Goal: Task Accomplishment & Management: Manage account settings

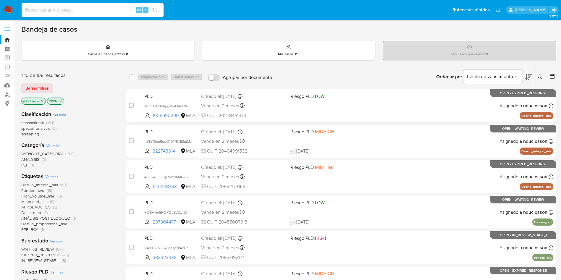
click at [61, 13] on input at bounding box center [93, 10] width 142 height 8
paste input "4RG7A3ECGjEWlzdhMG7Qq4EJ"
type input "4RG7A3ECGjEWlzdhMG7Qq4EJ"
click at [153, 10] on icon "search-icon" at bounding box center [155, 10] width 5 height 5
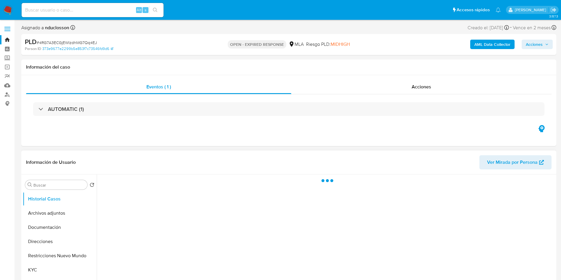
scroll to position [89, 0]
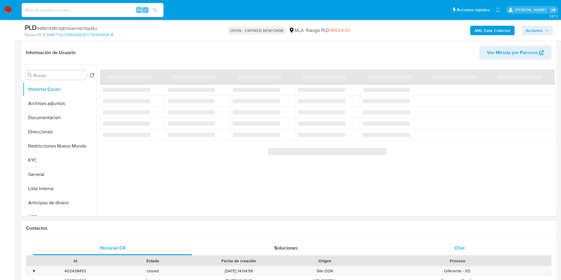
click at [485, 251] on div "Chat" at bounding box center [459, 248] width 159 height 14
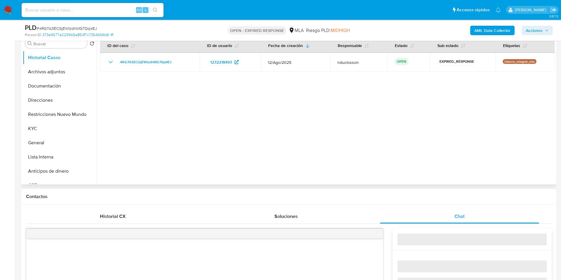
scroll to position [222, 0]
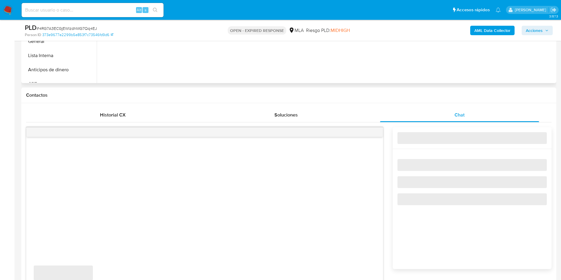
select select "10"
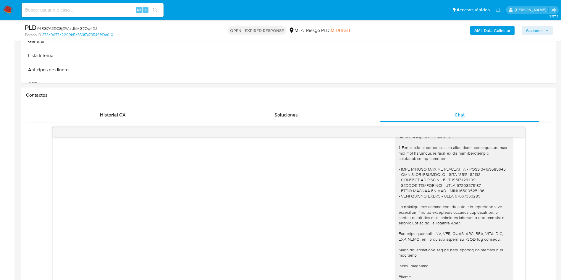
click at [57, 9] on input at bounding box center [93, 10] width 142 height 8
paste input "XHqKve8BnohIJOBCuwF61Eir"
type input "XHqKve8BnohIJOBCuwF61Eir"
click at [160, 10] on button "search-icon" at bounding box center [155, 10] width 12 height 8
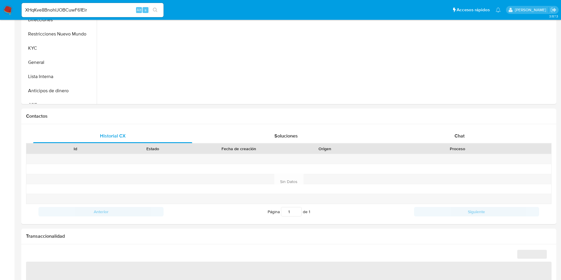
select select "10"
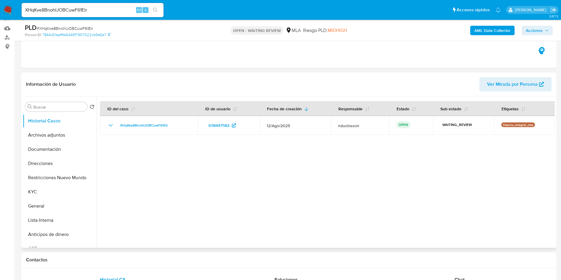
scroll to position [89, 0]
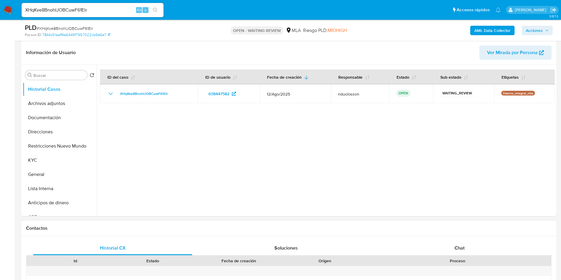
click at [446, 256] on div "Id Estado Fecha de creación Origen Proceso" at bounding box center [289, 261] width 526 height 10
click at [447, 255] on div "Chat" at bounding box center [459, 248] width 159 height 14
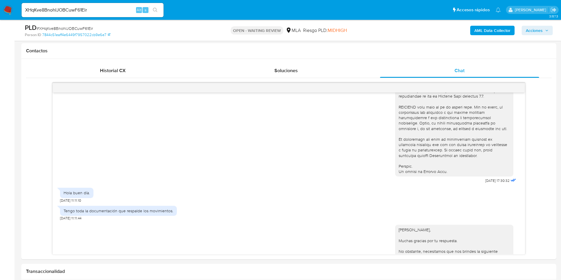
scroll to position [266, 0]
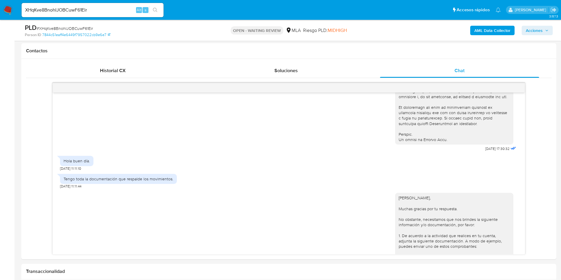
click at [59, 27] on span "# XHqKve8BnohIJOBCuwF61Eir" at bounding box center [65, 28] width 56 height 6
copy span "XHqKve8BnohIJOBCuwF61Eir"
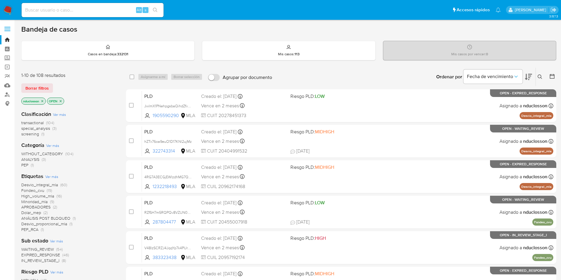
click at [379, 75] on icon at bounding box center [540, 77] width 5 height 5
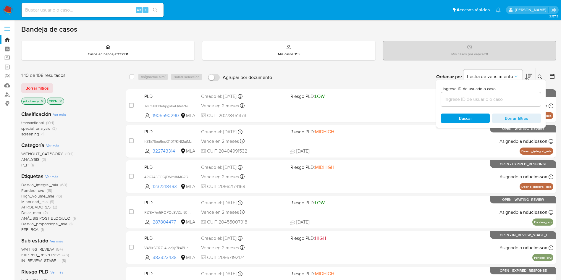
drag, startPoint x: 466, startPoint y: 105, endPoint x: 457, endPoint y: 102, distance: 8.9
click at [379, 102] on div at bounding box center [491, 99] width 100 height 14
click at [379, 102] on input at bounding box center [491, 100] width 100 height 8
paste input "XHqKve8BnohIJOBCuwF61Eir"
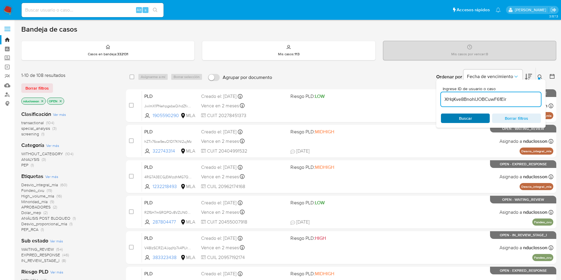
type input "XHqKve8BnohIJOBCuwF61Eir"
click at [379, 120] on span "Buscar" at bounding box center [465, 118] width 13 height 9
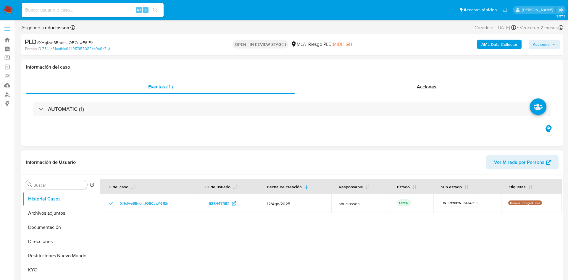
select select "10"
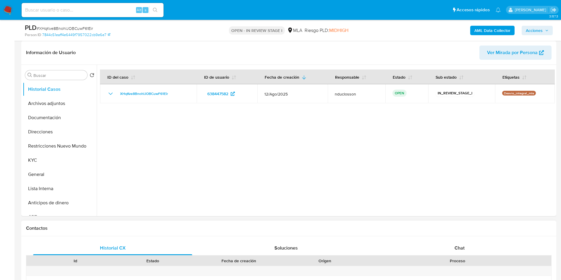
scroll to position [266, 0]
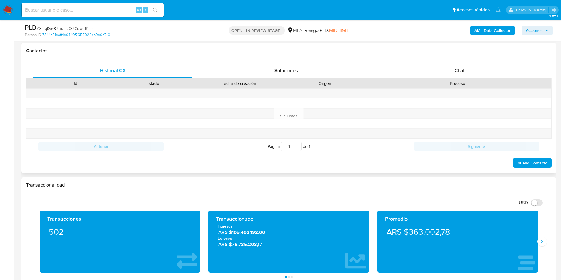
click at [442, 62] on div "Historial CX Soluciones Chat Id Estado Fecha de creación Origen Proceso Anterio…" at bounding box center [288, 116] width 535 height 114
click at [442, 69] on div "Chat" at bounding box center [459, 71] width 159 height 14
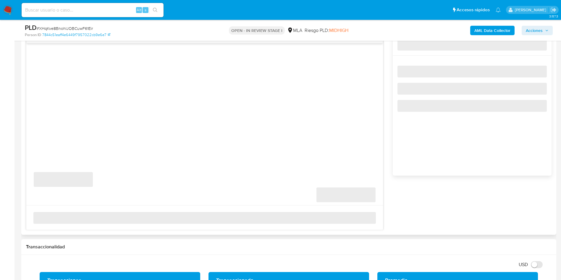
scroll to position [355, 0]
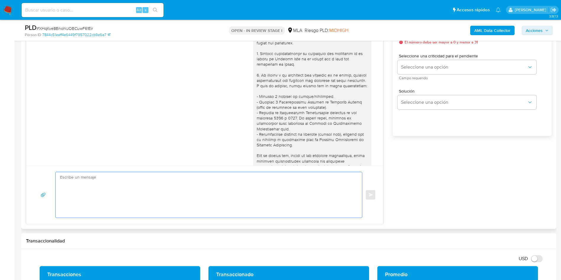
click at [128, 177] on textarea at bounding box center [207, 195] width 295 height 46
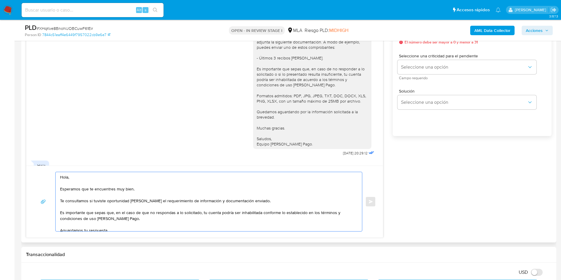
scroll to position [329, 0]
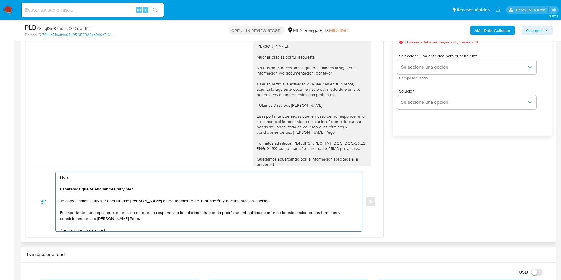
click at [68, 177] on textarea "Hola, Esperamos que te encuentres muy bien. Te consultamos si tuviste oportunid…" at bounding box center [207, 201] width 295 height 59
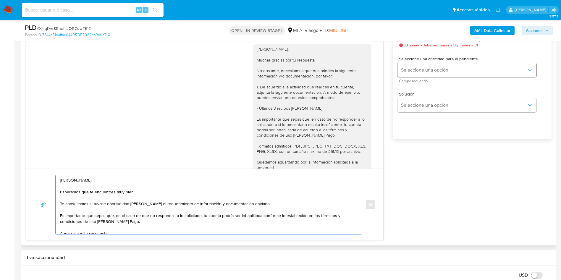
scroll to position [311, 0]
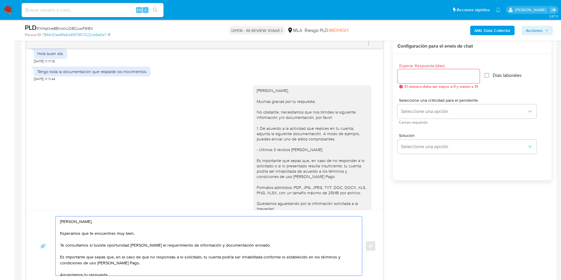
type textarea "Hola Lucas, Esperamos que te encuentres muy bien. Te consultamos si tuviste opo…"
drag, startPoint x: 420, startPoint y: 62, endPoint x: 401, endPoint y: 82, distance: 28.3
click at [415, 65] on div "Esperar Respuesta (días) El número debe ser mayor a 0 y menor a 31 Días laboral…" at bounding box center [472, 76] width 149 height 35
click at [401, 82] on div at bounding box center [439, 76] width 82 height 14
click at [404, 78] on input "Esperar Respuesta (días)" at bounding box center [439, 77] width 82 height 8
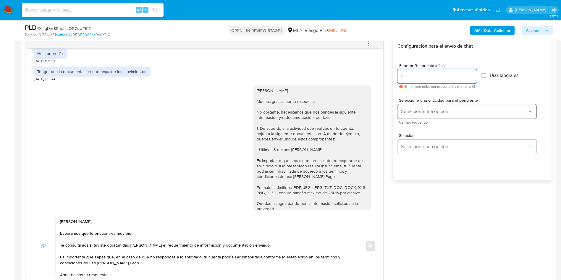
type input "1"
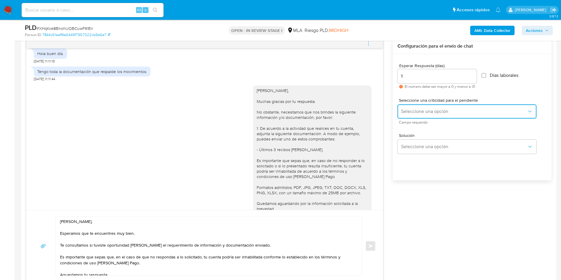
click at [416, 118] on button "Seleccione una opción" at bounding box center [467, 111] width 139 height 14
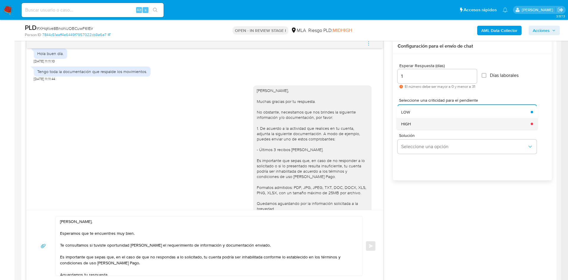
click at [413, 128] on div "HIGH" at bounding box center [464, 124] width 126 height 12
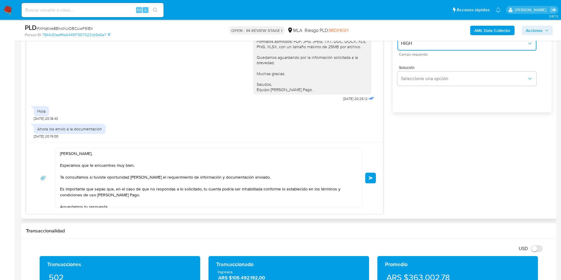
scroll to position [400, 0]
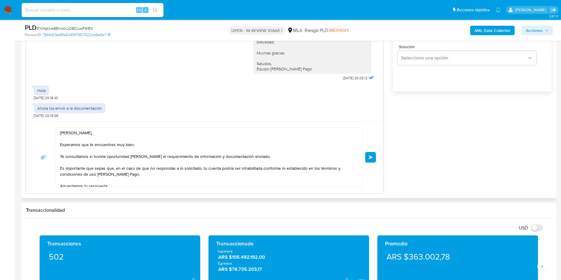
click at [369, 152] on button "Enviar" at bounding box center [371, 157] width 11 height 11
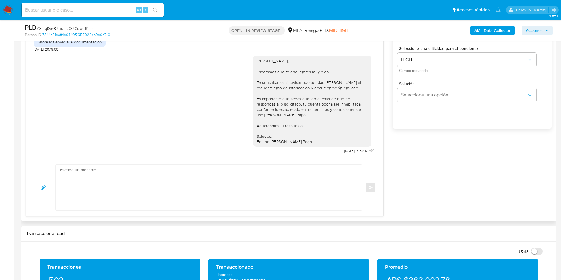
scroll to position [311, 0]
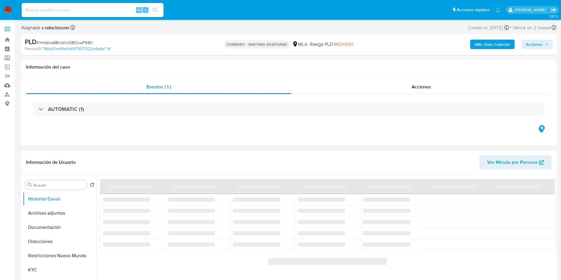
select select "10"
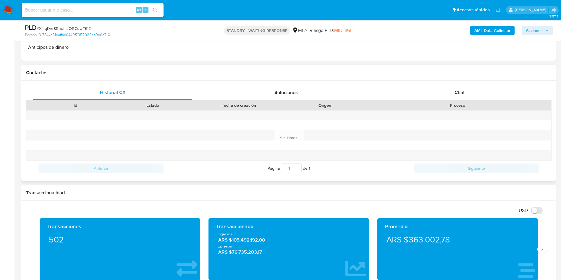
scroll to position [266, 0]
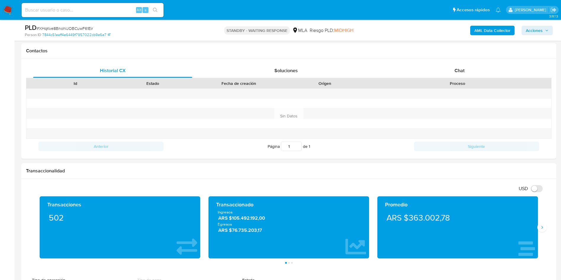
click at [62, 11] on input at bounding box center [93, 10] width 142 height 8
paste input "TiFjWeeR7qnYMEZXUbMqzEbm"
type input "TiFjWeeR7qnYMEZXUbMqzEbm"
click at [161, 9] on button "search-icon" at bounding box center [155, 10] width 12 height 8
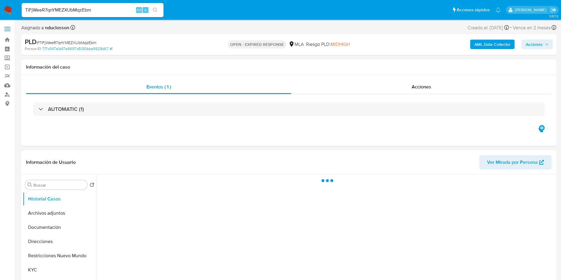
select select "10"
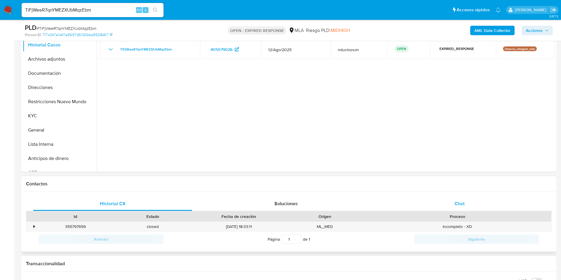
click at [461, 197] on div "Chat" at bounding box center [459, 204] width 159 height 14
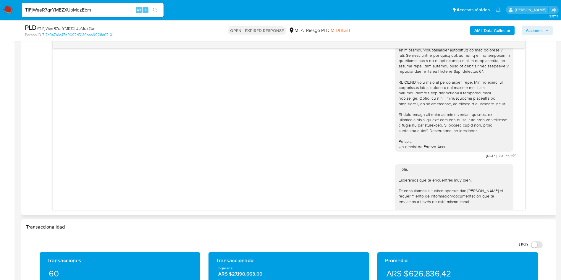
scroll to position [304, 0]
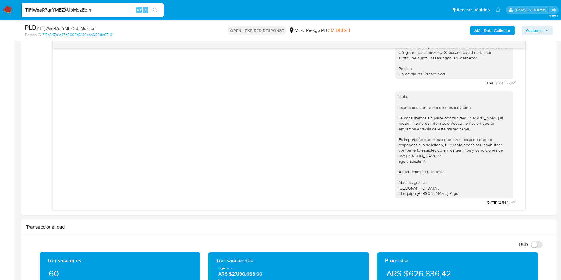
click at [56, 27] on span "# TiFjWeeR7qnYMEZXUbMqzEbm" at bounding box center [67, 28] width 60 height 6
copy span "TiFjWeeR7qnYMEZXUbMqzEbm"
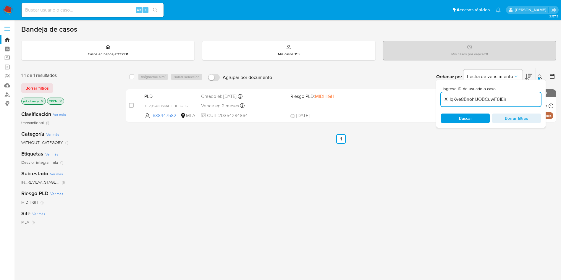
click at [489, 101] on input "XHqKve8BnohIJOBCuwF61Eir" at bounding box center [491, 100] width 100 height 8
paste input "TiFjWeeR7qnYMEZXUbMqzEbm"
type input "TiFjWeeR7qnYMEZXUbMqzEbm"
click at [461, 117] on span "Buscar" at bounding box center [465, 118] width 13 height 9
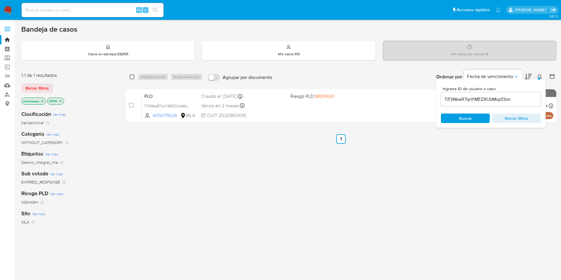
click at [131, 75] on input "checkbox" at bounding box center [132, 77] width 5 height 5
checkbox input "true"
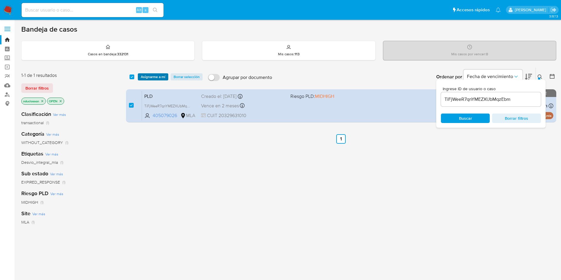
click at [155, 79] on span "Asignarme a mí" at bounding box center [153, 77] width 25 height 6
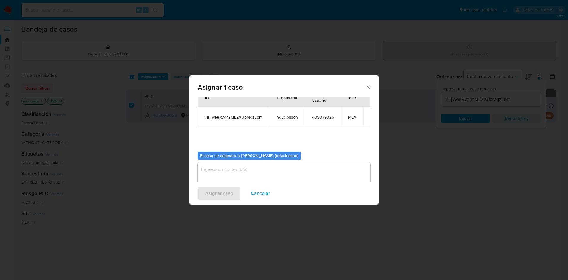
scroll to position [31, 0]
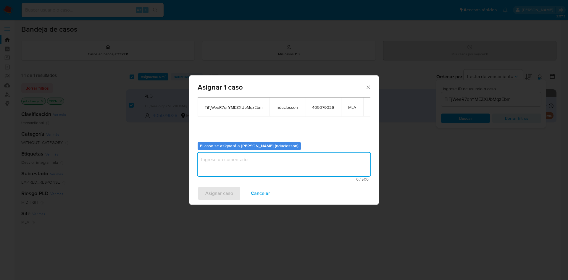
click at [226, 170] on textarea "assign-modal" at bounding box center [284, 165] width 173 height 24
click at [217, 192] on span "Asignar caso" at bounding box center [219, 193] width 28 height 13
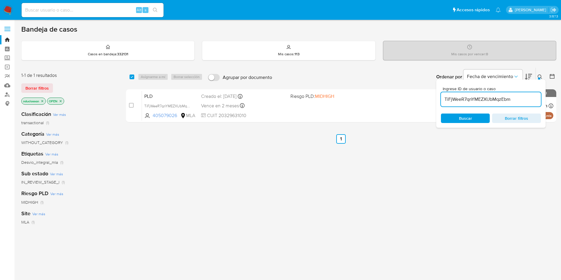
click at [460, 98] on input "TiFjWeeR7qnYMEZXUbMqzEbm" at bounding box center [491, 100] width 100 height 8
paste input "LFVyec0iQN7y4Tu678b8IiVr"
type input "LFVyec0iQN7y4Tu678b8IiVr"
click at [462, 119] on span "Buscar" at bounding box center [465, 118] width 13 height 9
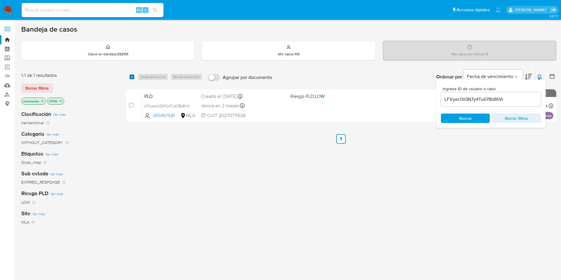
click at [133, 76] on input "checkbox" at bounding box center [132, 77] width 5 height 5
checkbox input "true"
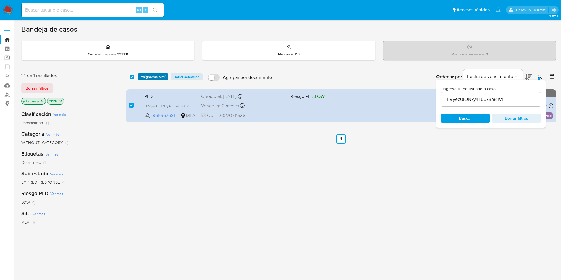
click at [154, 77] on span "Asignarme a mí" at bounding box center [153, 77] width 25 height 6
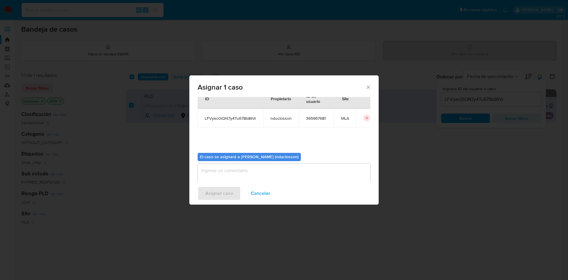
scroll to position [31, 0]
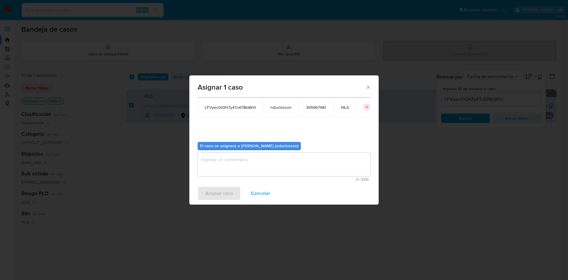
click at [240, 168] on textarea "assign-modal" at bounding box center [284, 165] width 173 height 24
click at [224, 196] on span "Asignar caso" at bounding box center [219, 193] width 28 height 13
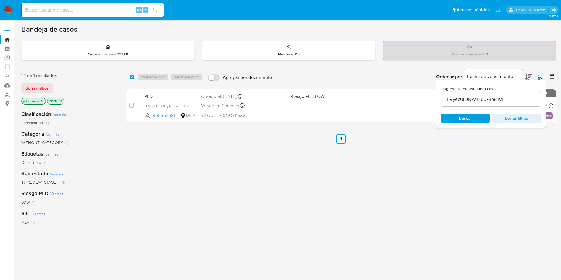
click at [470, 99] on input "LFVyec0iQN7y4Tu678b8IiVr" at bounding box center [491, 100] width 100 height 8
paste input "GCAbx00wYqESGMmhi4V42Cil"
type input "GCAbx00wYqESGMmhi4V42Cil"
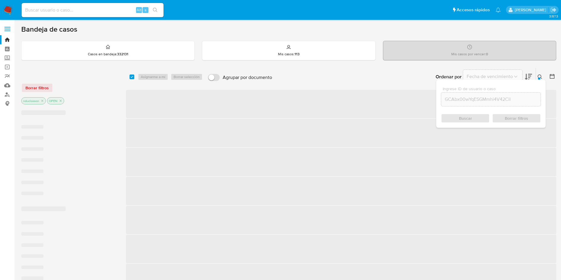
click at [461, 117] on div "Buscar Borrar filtros" at bounding box center [491, 118] width 100 height 9
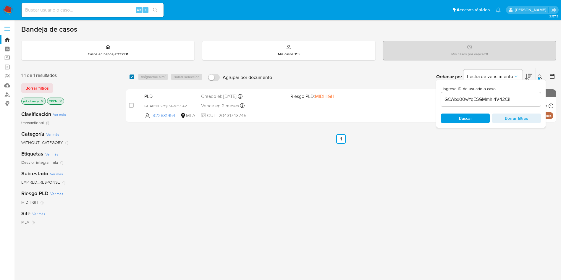
click at [132, 76] on input "checkbox" at bounding box center [132, 77] width 5 height 5
checkbox input "true"
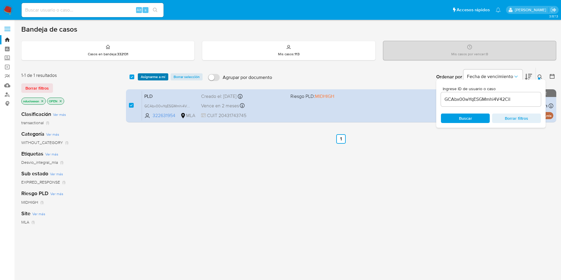
click at [146, 77] on span "Asignarme a mí" at bounding box center [153, 77] width 25 height 6
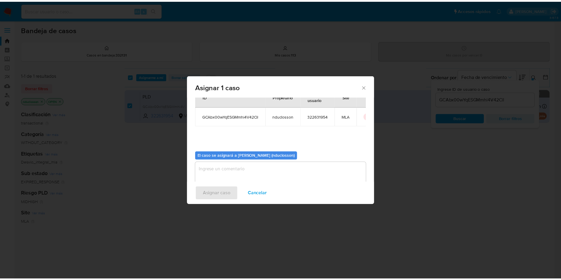
scroll to position [31, 0]
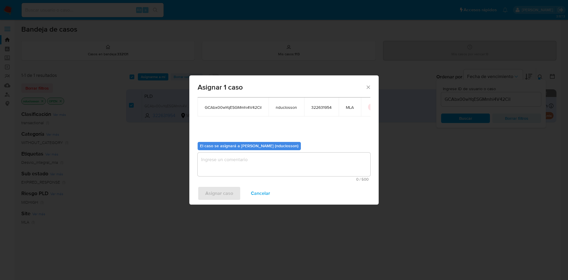
click at [238, 160] on textarea "assign-modal" at bounding box center [284, 165] width 173 height 24
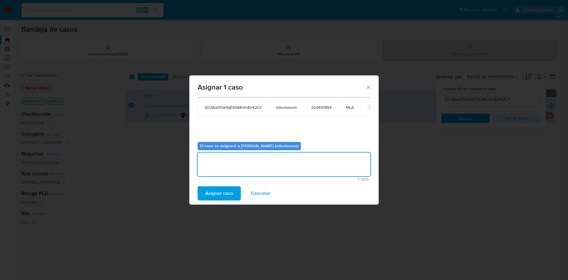
click at [228, 190] on span "Asignar caso" at bounding box center [219, 193] width 28 height 13
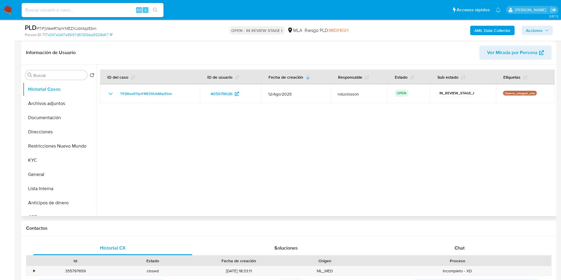
select select "10"
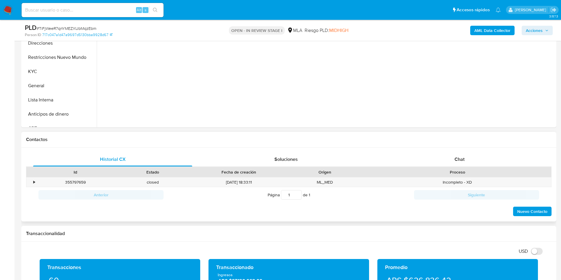
click at [452, 150] on div "Historial CX Soluciones Chat Id Estado Fecha de creación Origen Proceso • 35579…" at bounding box center [288, 185] width 535 height 74
click at [455, 154] on div "Chat" at bounding box center [459, 159] width 159 height 14
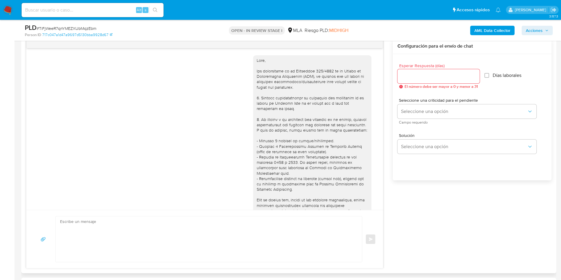
scroll to position [304, 0]
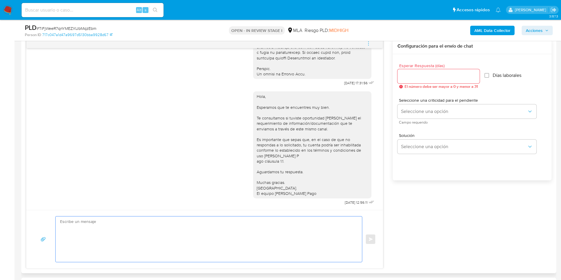
click at [159, 235] on textarea at bounding box center [207, 240] width 295 height 46
paste textarea "TiFjWeeR7qnYMEZXUbMqzEbm"
type textarea "TiFjWeeR7qnYMEZXUbMqzEbm"
paste textarea "[PERSON_NAME], En función de las operaciones registradas en tu cuenta [PERSON_N…"
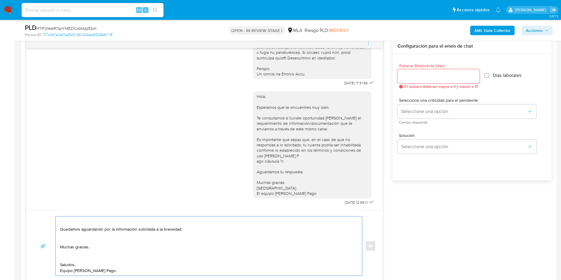
click at [69, 256] on textarea "[PERSON_NAME], En función de las operaciones registradas en tu cuenta [PERSON_N…" at bounding box center [207, 246] width 295 height 59
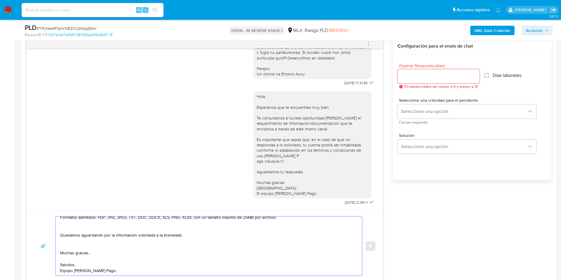
click at [66, 244] on textarea "[PERSON_NAME], En función de las operaciones registradas en tu cuenta [PERSON_N…" at bounding box center [207, 246] width 295 height 59
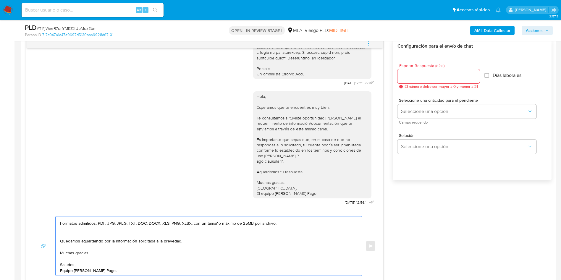
click at [66, 236] on textarea "[PERSON_NAME], En función de las operaciones registradas en tu cuenta [PERSON_N…" at bounding box center [207, 246] width 295 height 59
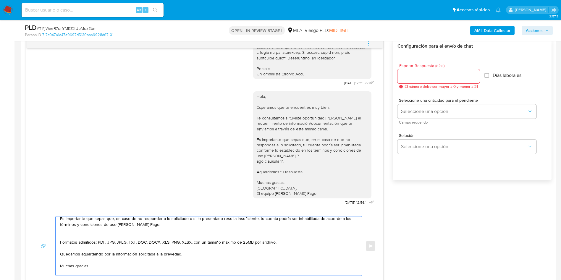
scroll to position [49, 0]
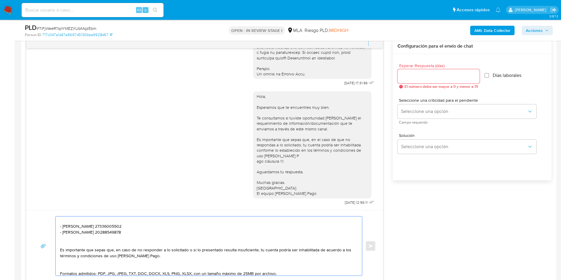
click at [73, 266] on textarea "[PERSON_NAME], En función de las operaciones registradas en tu cuenta [PERSON_N…" at bounding box center [207, 246] width 295 height 59
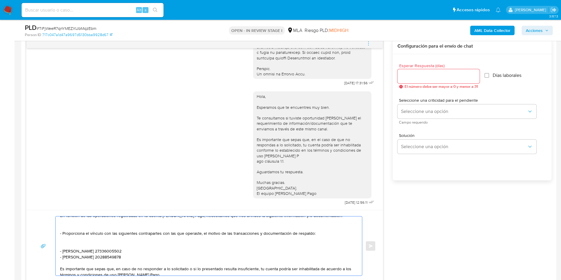
scroll to position [4, 0]
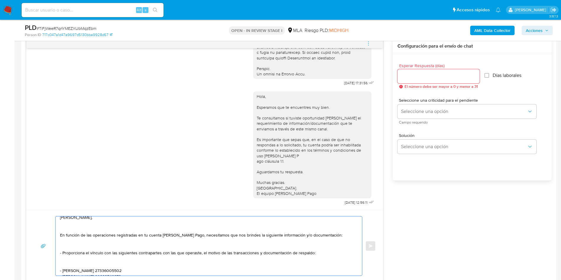
drag, startPoint x: 73, startPoint y: 263, endPoint x: 72, endPoint y: 260, distance: 3.6
click at [73, 263] on textarea "[PERSON_NAME], En función de las operaciones registradas en tu cuenta [PERSON_N…" at bounding box center [207, 246] width 295 height 59
click at [69, 247] on textarea "[PERSON_NAME], En función de las operaciones registradas en tu cuenta [PERSON_N…" at bounding box center [207, 246] width 295 height 59
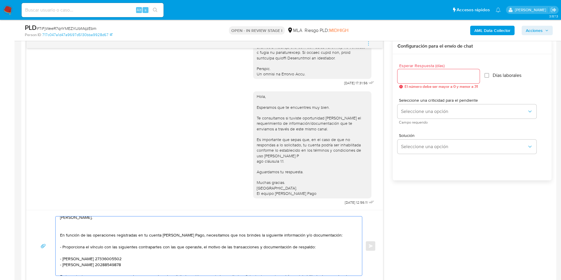
click at [67, 227] on textarea "[PERSON_NAME], En función de las operaciones registradas en tu cuenta [PERSON_N…" at bounding box center [207, 246] width 295 height 59
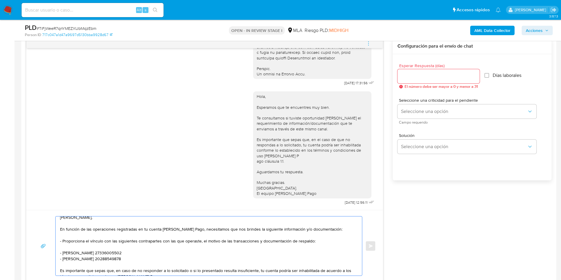
type textarea "[PERSON_NAME], En función de las operaciones registradas en tu cuenta [PERSON_N…"
click at [434, 81] on div at bounding box center [439, 76] width 82 height 14
click at [419, 78] on input "Esperar Respuesta (días)" at bounding box center [439, 77] width 82 height 8
type input "1"
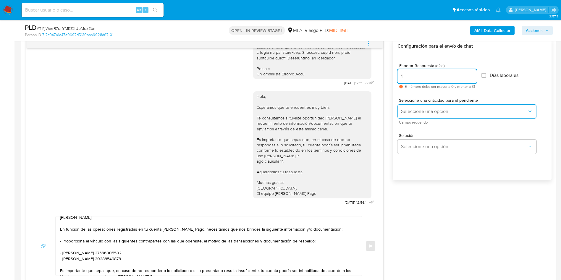
click at [419, 112] on span "Seleccione una opción" at bounding box center [464, 112] width 126 height 6
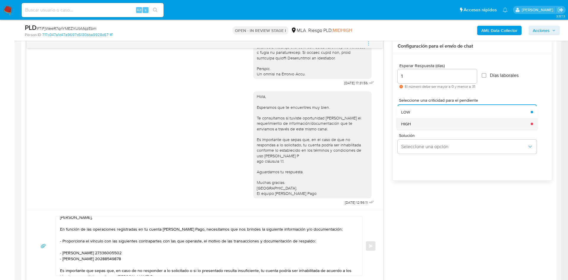
click at [420, 126] on div "HIGH" at bounding box center [464, 124] width 126 height 12
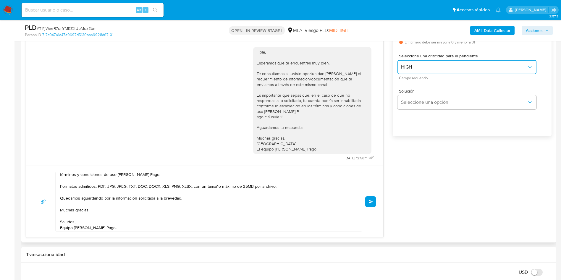
scroll to position [63, 0]
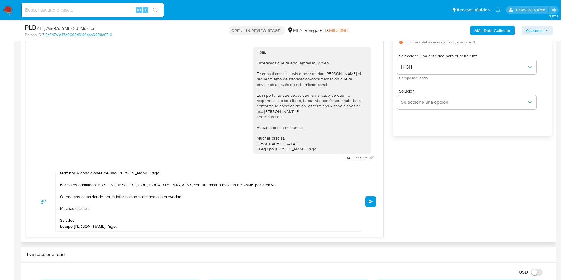
click at [376, 201] on div "[PERSON_NAME], En función de las operaciones registradas en tu cuenta [PERSON_N…" at bounding box center [204, 202] width 357 height 72
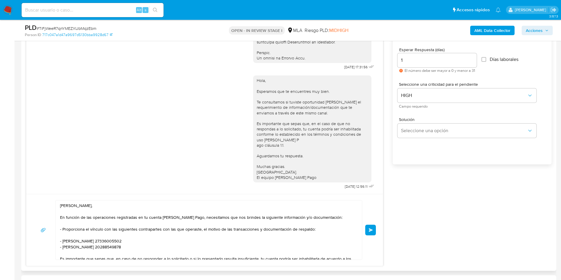
scroll to position [355, 0]
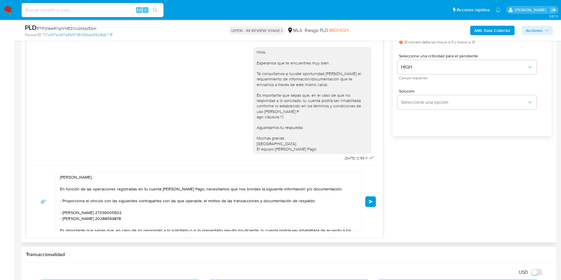
click at [371, 202] on span "Enviar" at bounding box center [371, 202] width 4 height 4
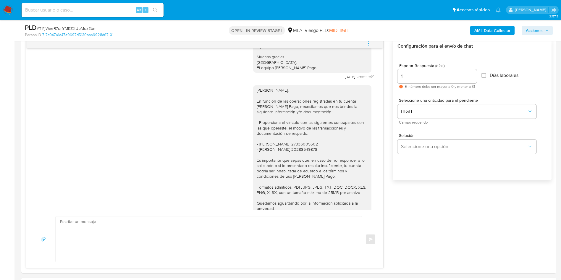
scroll to position [427, 0]
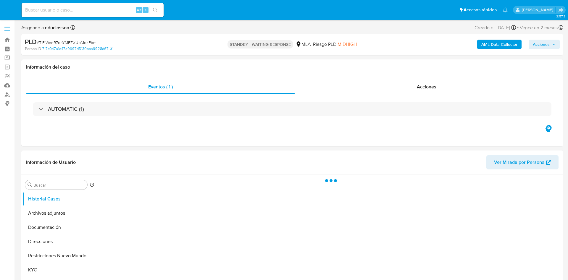
select select "10"
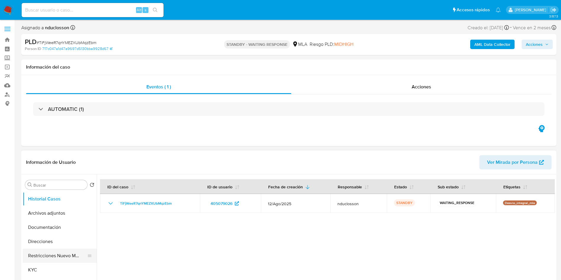
click at [51, 249] on button "Restricciones Nuevo Mundo" at bounding box center [57, 256] width 69 height 14
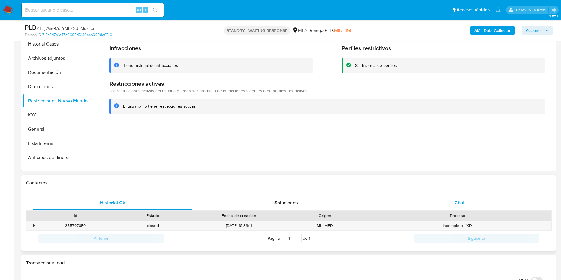
scroll to position [178, 0]
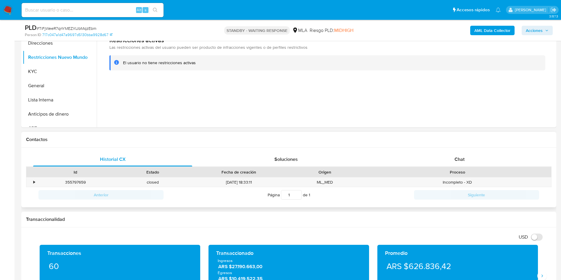
click at [453, 147] on div "Contactos" at bounding box center [288, 140] width 535 height 16
click at [461, 163] on div "Chat" at bounding box center [459, 159] width 159 height 14
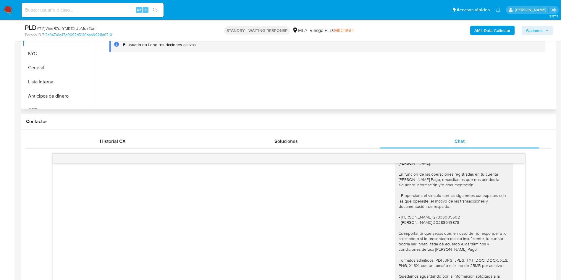
scroll to position [266, 0]
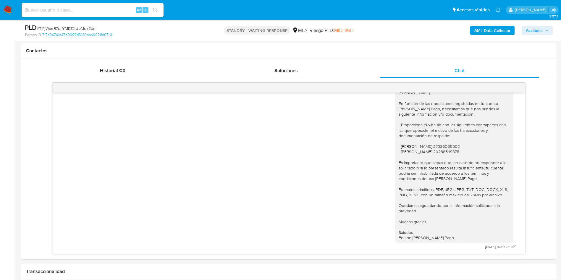
click at [80, 11] on input at bounding box center [93, 10] width 142 height 8
paste input "LFVyec0iQN7y4Tu678b8IiVr"
type input "LFVyec0iQN7y4Tu678b8IiVr"
click at [154, 9] on icon "search-icon" at bounding box center [155, 10] width 5 height 5
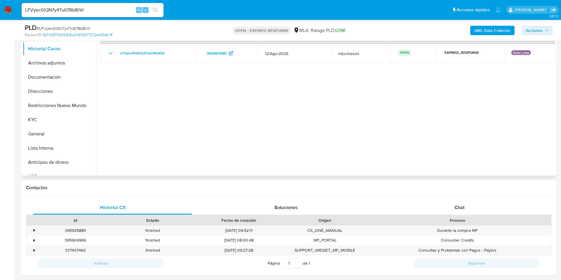
scroll to position [133, 0]
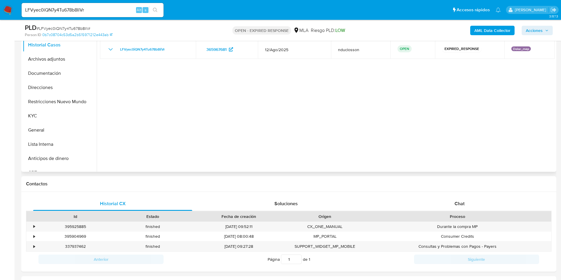
select select "10"
click at [465, 196] on div "Historial CX Soluciones Chat Id Estado Fecha de creación Origen Proceso • 39592…" at bounding box center [288, 232] width 535 height 80
click at [465, 203] on span "Chat" at bounding box center [460, 203] width 10 height 7
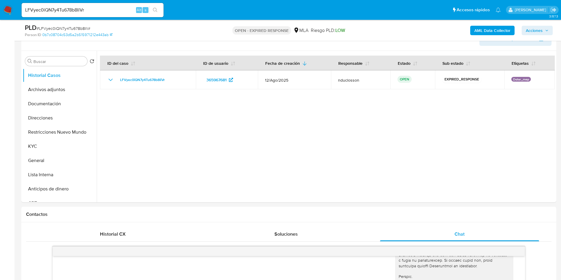
scroll to position [89, 0]
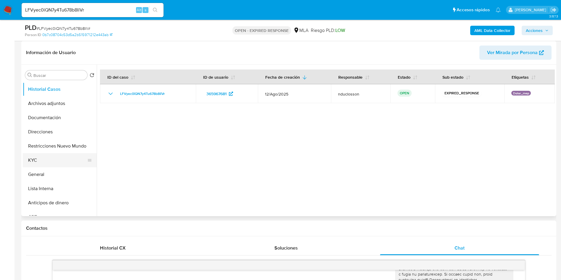
click at [38, 167] on button "KYC" at bounding box center [57, 160] width 69 height 14
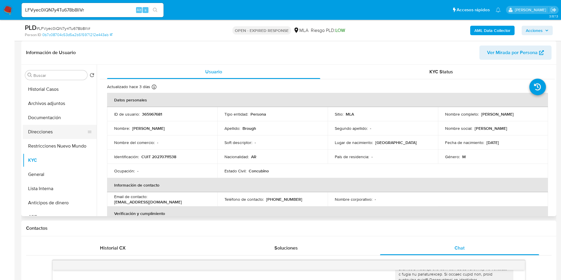
click at [52, 127] on button "Direcciones" at bounding box center [57, 132] width 69 height 14
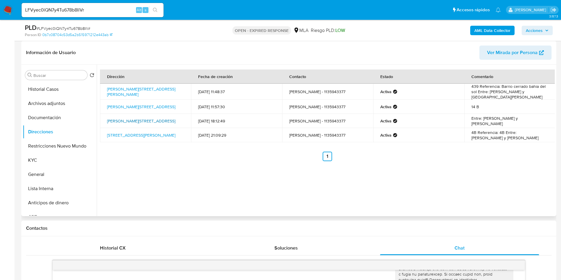
drag, startPoint x: 104, startPoint y: 115, endPoint x: 116, endPoint y: 121, distance: 13.1
click at [116, 121] on td "Garcia Mansilla 2860, Victoria, Buenos Aires, 1644, Argentina 2860" at bounding box center [145, 121] width 91 height 14
copy link "Garcia Mansilla 2860, Victoria, Buenos Aires"
click at [44, 164] on button "KYC" at bounding box center [57, 160] width 69 height 14
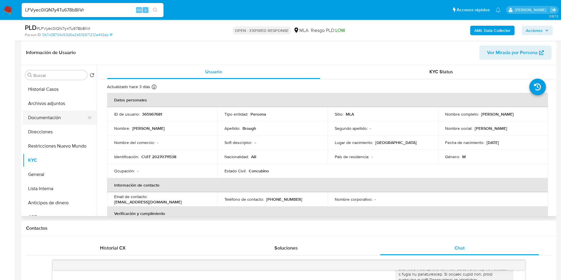
click at [48, 116] on button "Documentación" at bounding box center [57, 118] width 69 height 14
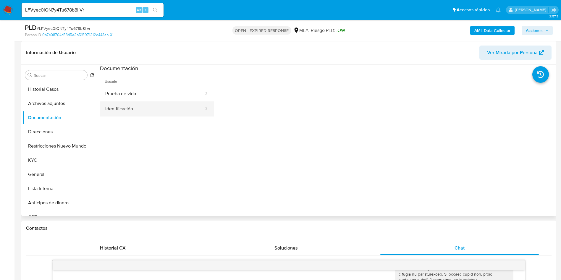
click at [137, 102] on button "Identificación" at bounding box center [152, 109] width 104 height 15
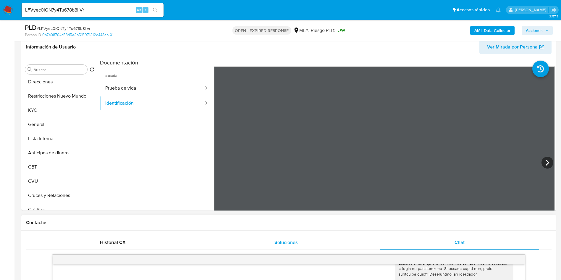
scroll to position [67, 0]
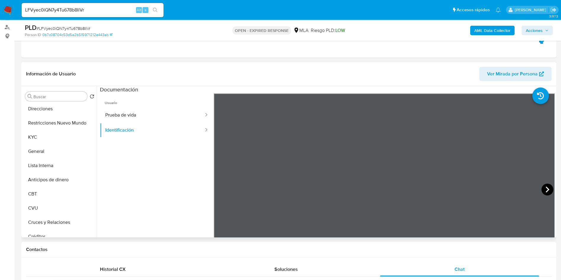
click at [546, 188] on icon at bounding box center [548, 190] width 12 height 12
click at [217, 187] on icon at bounding box center [221, 190] width 12 height 12
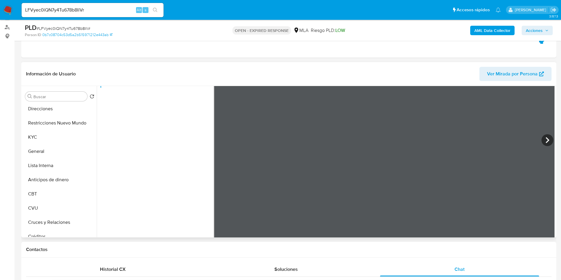
scroll to position [50, 0]
click at [76, 29] on span "# LFVyec0iQN7y4Tu678b8IiVr" at bounding box center [64, 28] width 54 height 6
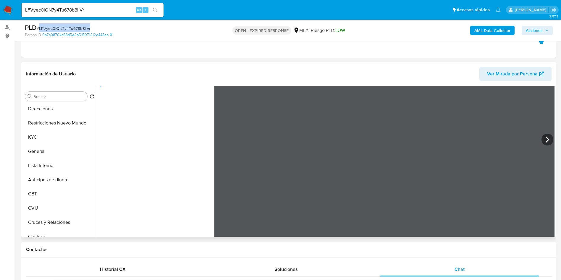
click at [76, 29] on span "# LFVyec0iQN7y4Tu678b8IiVr" at bounding box center [64, 28] width 54 height 6
copy span "LFVyec0iQN7y4Tu678b8IiVr"
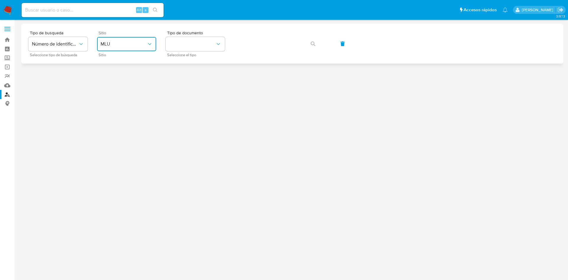
drag, startPoint x: 140, startPoint y: 40, endPoint x: 137, endPoint y: 49, distance: 9.4
click at [140, 40] on button "MLU" at bounding box center [126, 44] width 59 height 14
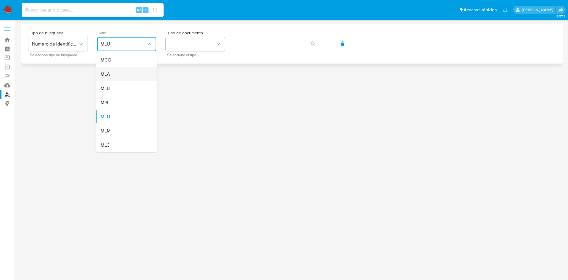
click at [119, 79] on div "MLA" at bounding box center [125, 74] width 49 height 14
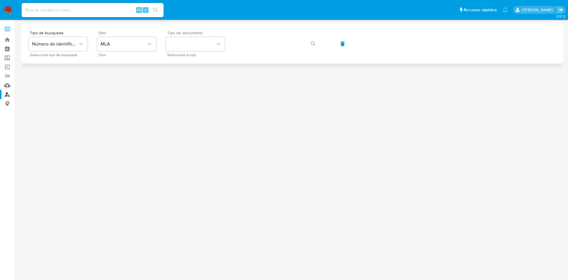
click at [178, 57] on span "Seleccione el tipo" at bounding box center [196, 55] width 59 height 3
click at [181, 40] on button "identificationType" at bounding box center [195, 44] width 59 height 14
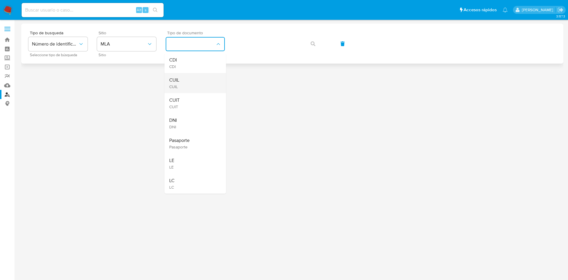
click at [169, 86] on li "CUIL CUIL" at bounding box center [196, 83] width 62 height 20
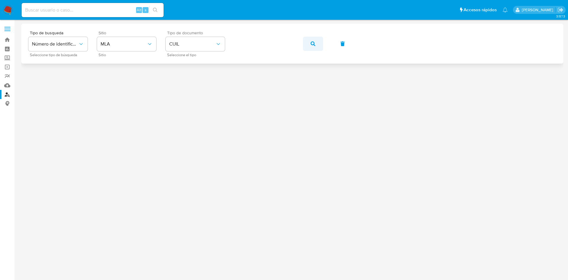
click at [309, 41] on button "button" at bounding box center [313, 44] width 20 height 14
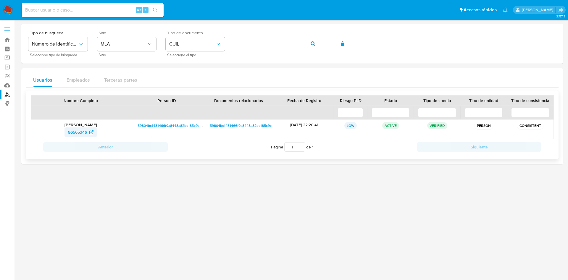
click at [77, 130] on span "96565346" at bounding box center [77, 132] width 19 height 9
click at [316, 41] on button "button" at bounding box center [313, 44] width 20 height 14
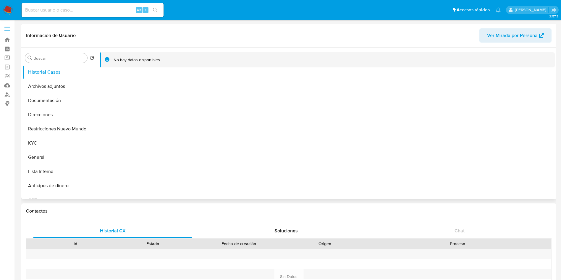
select select "10"
click at [57, 114] on button "Direcciones" at bounding box center [57, 115] width 69 height 14
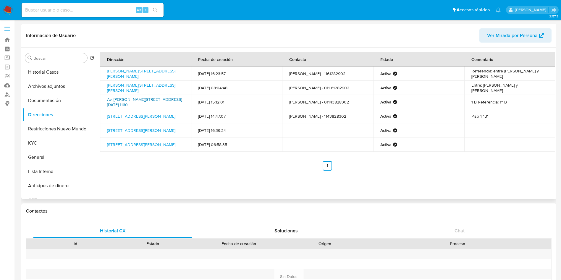
click at [123, 102] on link "Av. [PERSON_NAME][STREET_ADDRESS][DATE] 1160" at bounding box center [144, 101] width 75 height 11
click at [46, 95] on button "Documentación" at bounding box center [57, 101] width 69 height 14
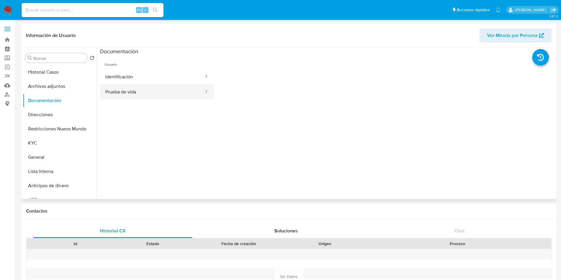
click at [111, 89] on button "Prueba de vida" at bounding box center [152, 91] width 104 height 15
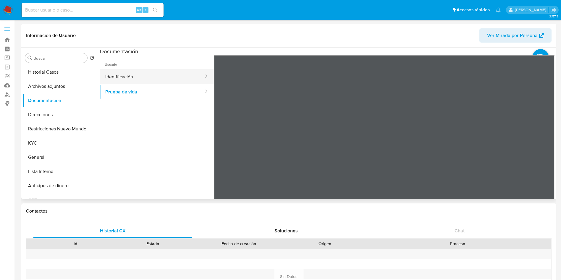
click at [128, 75] on button "Identificación" at bounding box center [152, 76] width 104 height 15
click at [546, 149] on icon at bounding box center [548, 151] width 4 height 6
click at [219, 156] on icon at bounding box center [221, 151] width 12 height 12
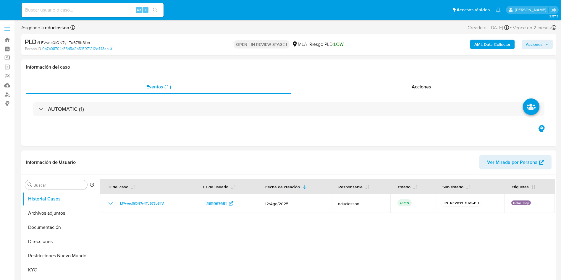
select select "10"
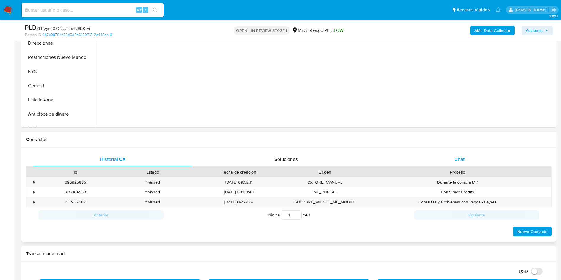
click at [456, 161] on span "Chat" at bounding box center [460, 159] width 10 height 7
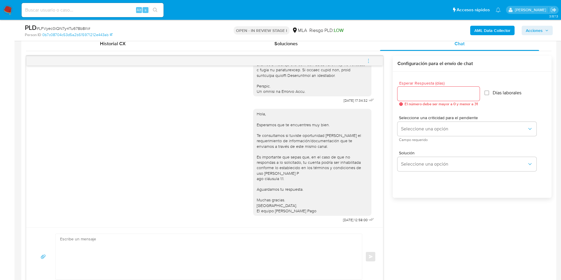
scroll to position [311, 0]
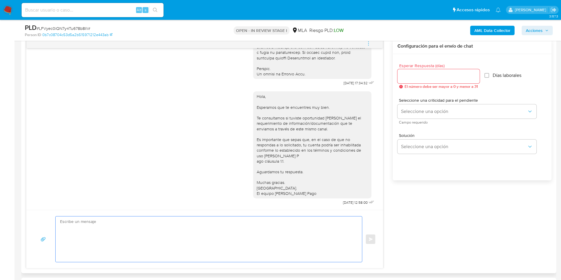
click at [215, 225] on textarea at bounding box center [207, 240] width 295 height 46
paste textarea "Hola Sebastian, En función de las operaciones registradas en tu cuenta de Merca…"
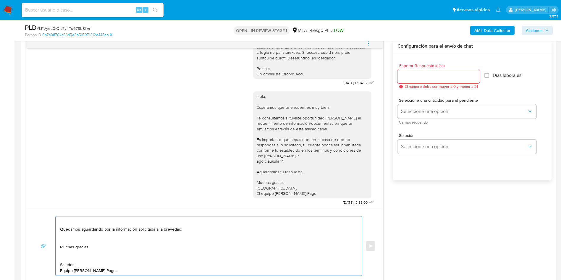
click at [80, 256] on textarea "Hola Sebastian, En función de las operaciones registradas en tu cuenta de Merca…" at bounding box center [207, 246] width 295 height 59
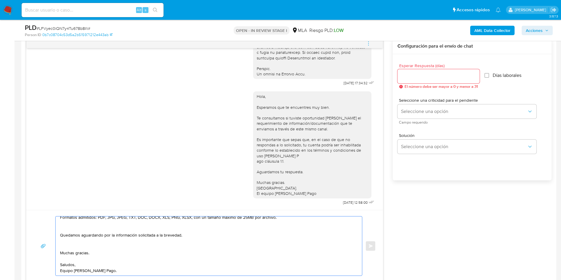
click at [72, 242] on textarea "Hola Sebastian, En función de las operaciones registradas en tu cuenta de Merca…" at bounding box center [207, 246] width 295 height 59
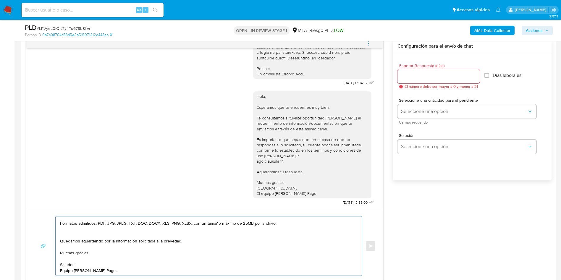
click at [75, 228] on textarea "Hola Sebastian, En función de las operaciones registradas en tu cuenta de Merca…" at bounding box center [207, 246] width 295 height 59
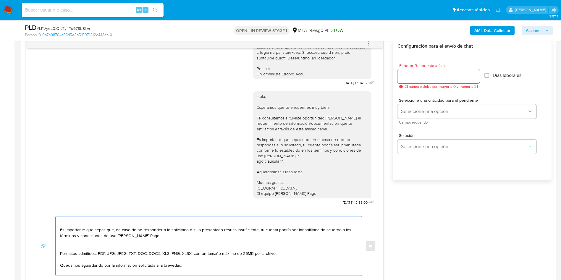
scroll to position [49, 0]
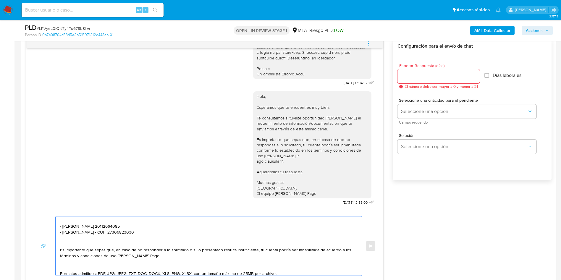
click at [75, 271] on textarea "Hola Sebastian, En función de las operaciones registradas en tu cuenta de Merca…" at bounding box center [207, 246] width 295 height 59
click at [75, 260] on textarea "Hola Sebastian, En función de las operaciones registradas en tu cuenta de Merca…" at bounding box center [207, 246] width 295 height 59
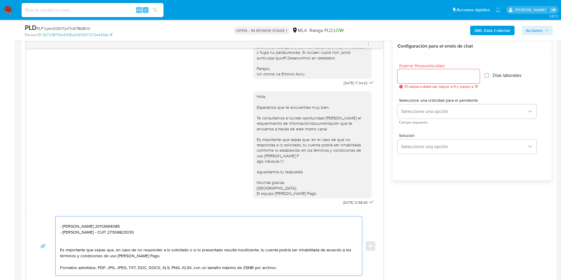
click at [75, 241] on textarea "Hola Sebastian, En función de las operaciones registradas en tu cuenta de Merca…" at bounding box center [207, 246] width 295 height 59
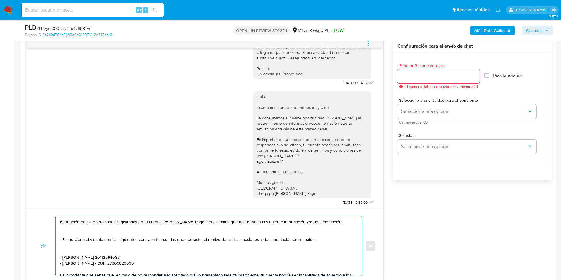
scroll to position [4, 0]
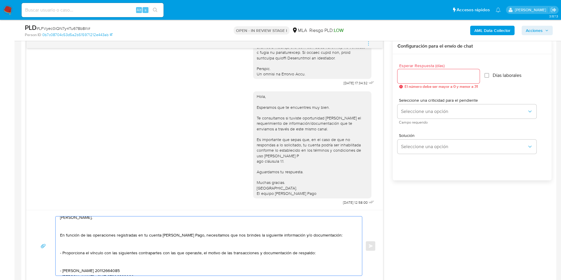
click at [70, 260] on textarea "Hola Sebastian, En función de las operaciones registradas en tu cuenta de Merca…" at bounding box center [207, 246] width 295 height 59
click at [71, 242] on textarea "Hola Sebastian, En función de las operaciones registradas en tu cuenta de Merca…" at bounding box center [207, 246] width 295 height 59
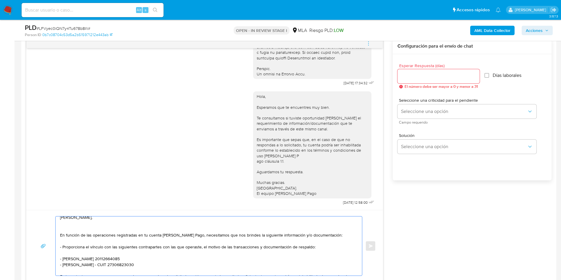
click at [73, 226] on textarea "Hola Sebastian, En función de las operaciones registradas en tu cuenta de Merca…" at bounding box center [207, 246] width 295 height 59
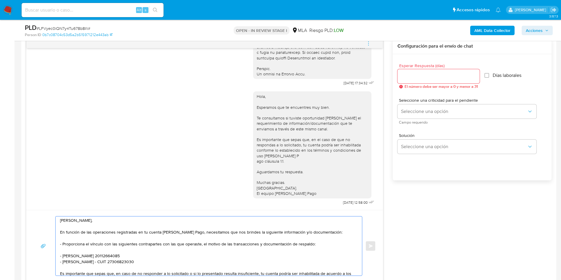
scroll to position [0, 0]
type textarea "Hola Sebastian, En función de las operaciones registradas en tu cuenta de Merca…"
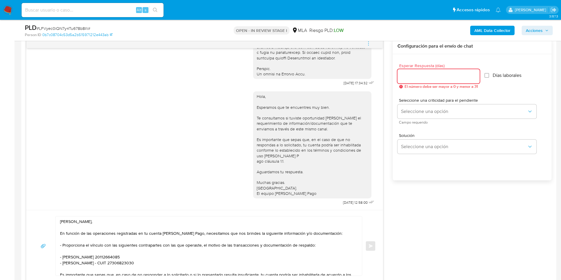
click at [405, 80] on input "Esperar Respuesta (días)" at bounding box center [439, 77] width 82 height 8
type input "1"
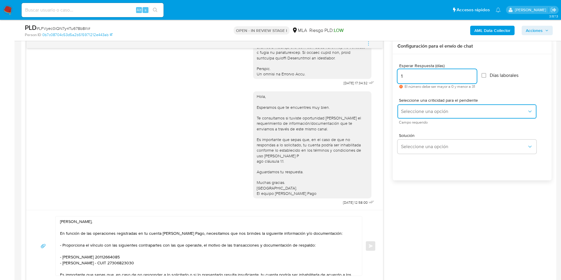
click at [425, 117] on button "Seleccione una opción" at bounding box center [467, 111] width 139 height 14
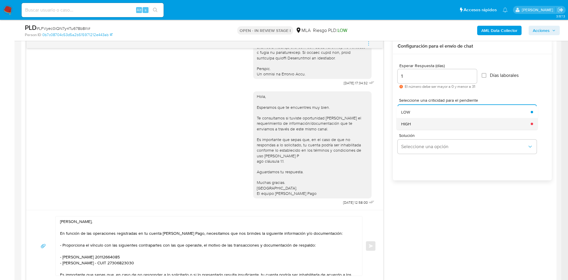
click at [425, 123] on div "HIGH" at bounding box center [464, 124] width 126 height 12
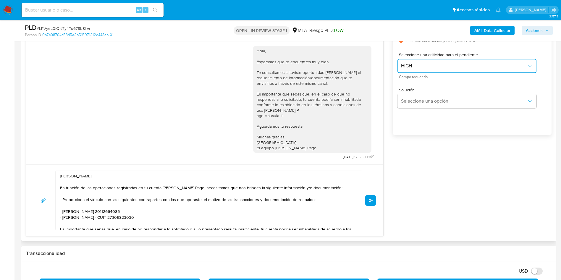
scroll to position [400, 0]
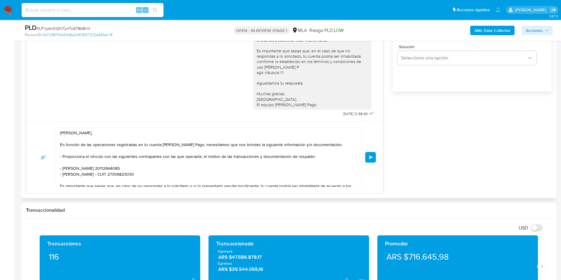
click at [373, 157] on span "Enviar" at bounding box center [371, 158] width 4 height 4
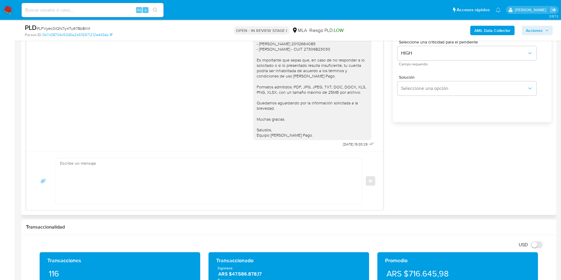
scroll to position [355, 0]
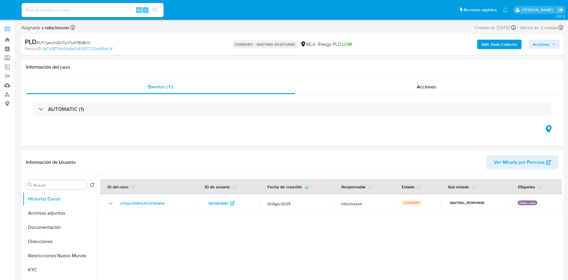
select select "10"
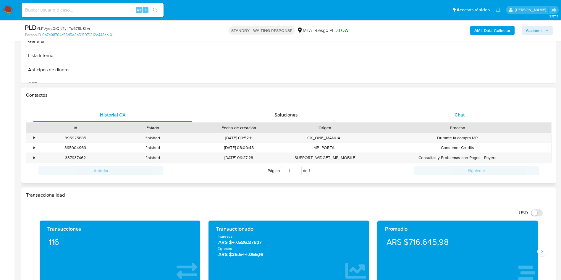
click at [441, 109] on div "Chat" at bounding box center [459, 115] width 159 height 14
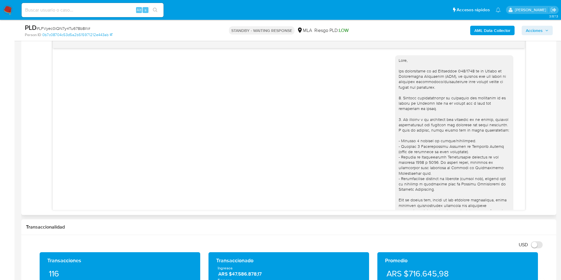
scroll to position [472, 0]
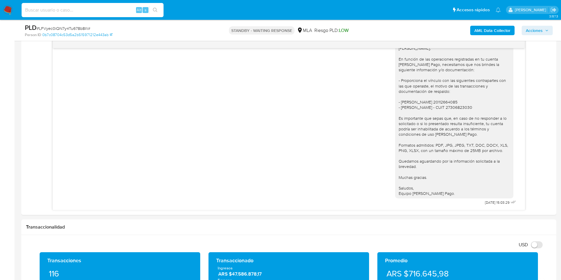
click at [75, 10] on input at bounding box center [93, 10] width 142 height 8
paste input "GCAbx00wYqESGMmhi4V42Cil"
type input "GCAbx00wYqESGMmhi4V42Cil"
click at [157, 8] on icon "search-icon" at bounding box center [155, 10] width 5 height 5
click at [152, 8] on button "search-icon" at bounding box center [155, 10] width 12 height 8
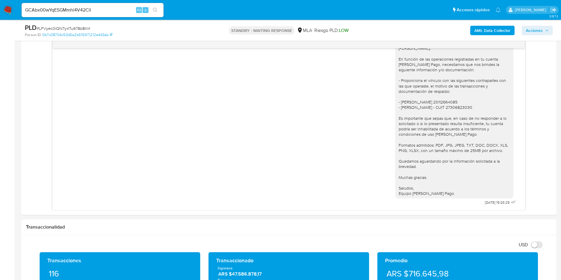
click at [156, 9] on icon "search-icon" at bounding box center [155, 10] width 5 height 5
click at [155, 9] on icon "search-icon" at bounding box center [155, 10] width 5 height 5
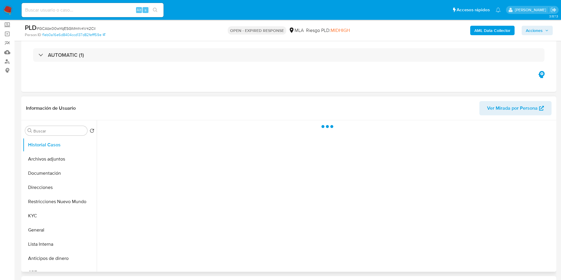
scroll to position [89, 0]
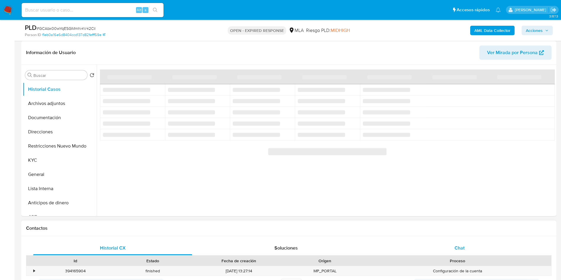
click at [455, 253] on div "Chat" at bounding box center [459, 248] width 159 height 14
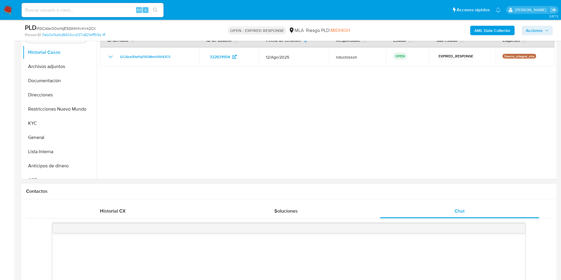
scroll to position [222, 0]
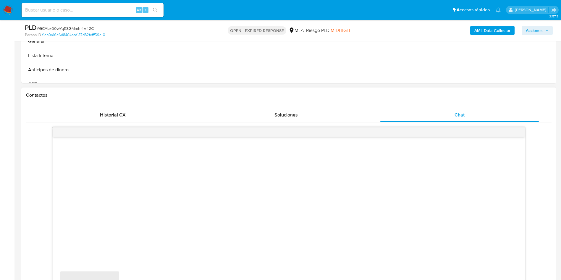
select select "10"
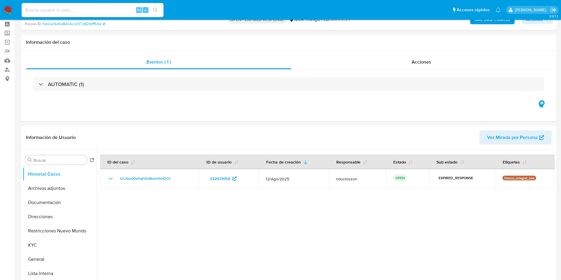
scroll to position [0, 0]
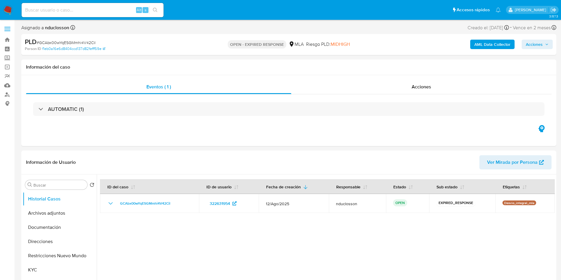
click at [58, 45] on span "# GCAbx00wYqESGMmhi4V42Cil" at bounding box center [66, 43] width 59 height 6
click at [53, 43] on span "# GCAbx00wYqESGMmhi4V42Cil" at bounding box center [66, 43] width 59 height 6
copy span "GCAbx00wYqESGMmhi4V42Cil"
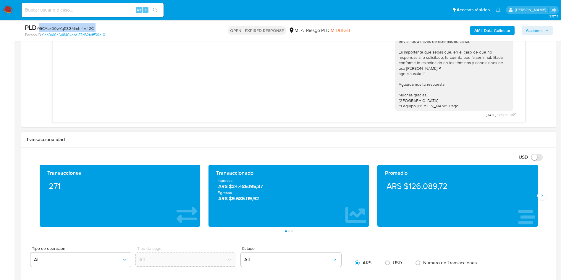
scroll to position [400, 0]
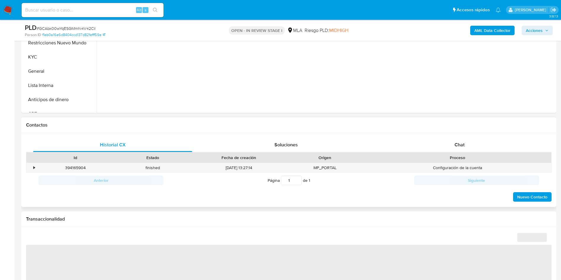
scroll to position [222, 0]
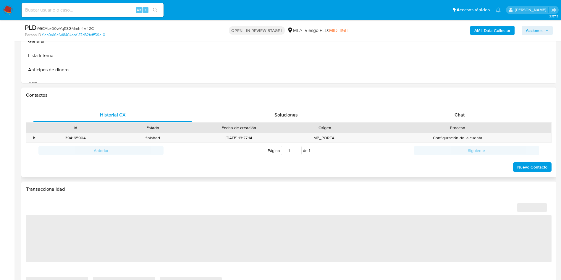
select select "10"
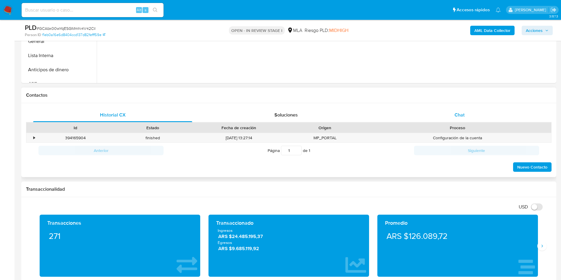
click at [459, 115] on span "Chat" at bounding box center [460, 115] width 10 height 7
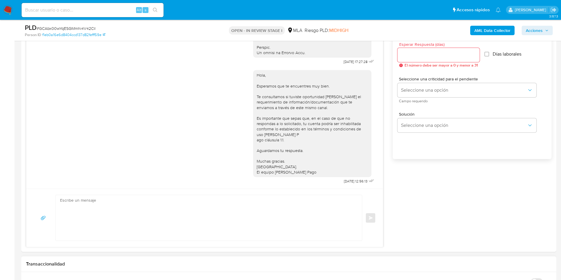
scroll to position [444, 0]
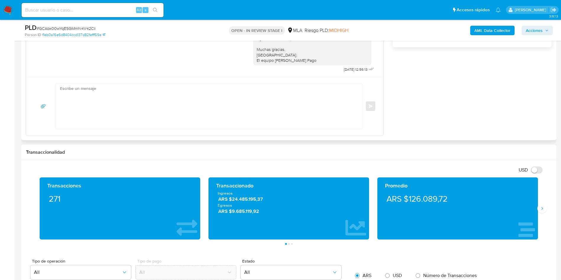
click at [243, 108] on textarea at bounding box center [207, 106] width 295 height 46
paste textarea "Hola Christian, Muchas gracias por tu respuesta. En función de las operaciones …"
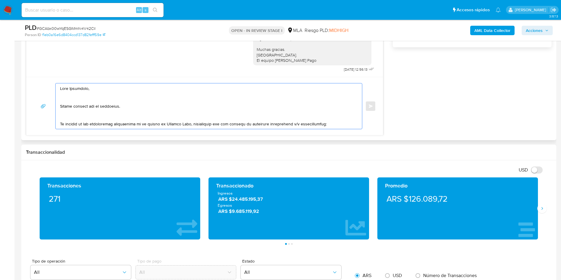
scroll to position [174, 0]
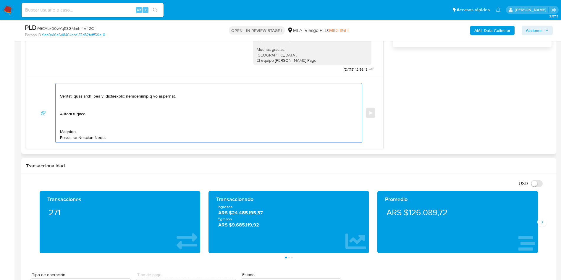
click at [75, 125] on textarea at bounding box center [207, 112] width 295 height 59
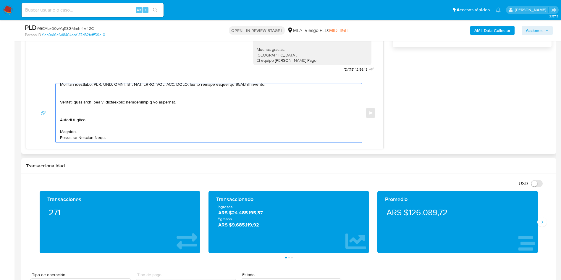
click at [73, 113] on textarea at bounding box center [207, 112] width 295 height 59
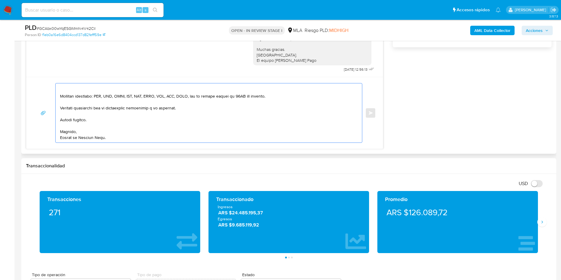
scroll to position [108, 0]
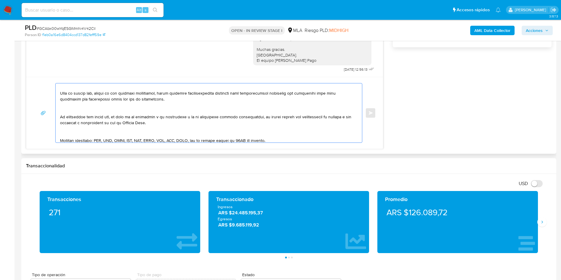
click at [73, 133] on textarea at bounding box center [207, 112] width 295 height 59
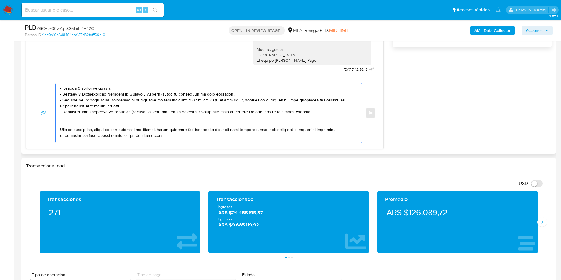
scroll to position [57, 0]
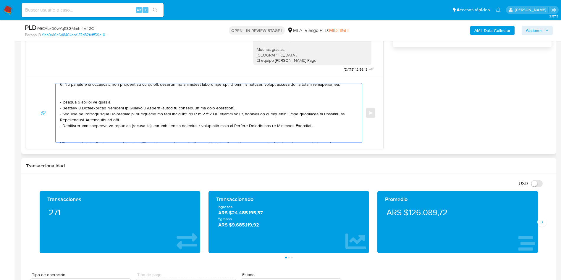
click at [67, 134] on textarea at bounding box center [207, 112] width 295 height 59
click at [67, 137] on textarea at bounding box center [207, 112] width 295 height 59
click at [69, 96] on textarea at bounding box center [207, 112] width 295 height 59
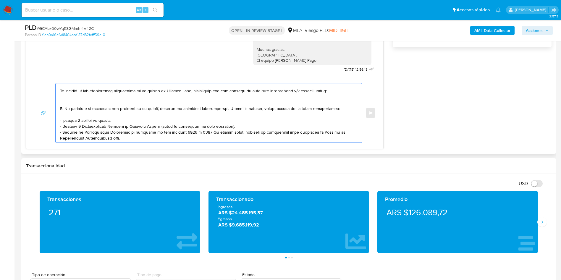
scroll to position [13, 0]
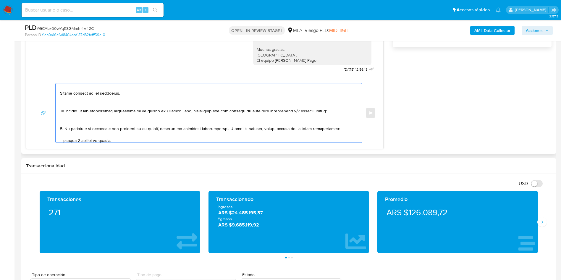
click at [72, 120] on textarea at bounding box center [207, 112] width 295 height 59
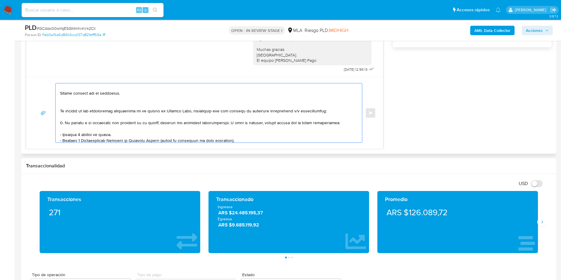
click at [73, 102] on textarea at bounding box center [207, 112] width 295 height 59
click at [74, 91] on textarea at bounding box center [207, 112] width 295 height 59
drag, startPoint x: 122, startPoint y: 98, endPoint x: 51, endPoint y: 94, distance: 70.8
click at [51, 94] on div "Enviar" at bounding box center [204, 113] width 343 height 60
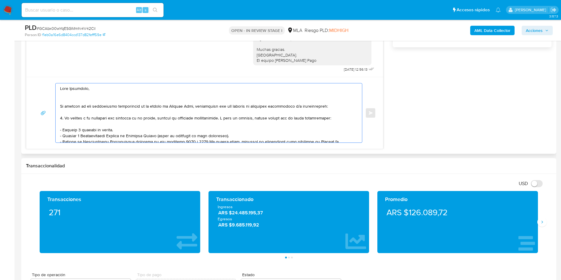
click at [67, 96] on textarea at bounding box center [207, 112] width 295 height 59
click at [64, 99] on textarea at bounding box center [207, 112] width 295 height 59
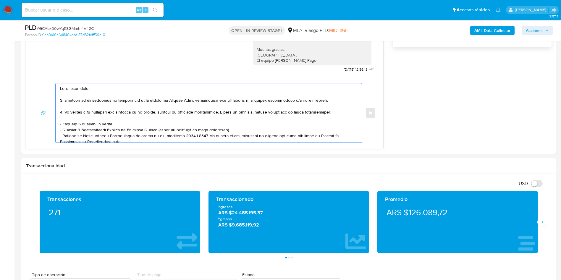
type textarea "Hola Christian, En función de las operaciones registradas en tu cuenta de Merca…"
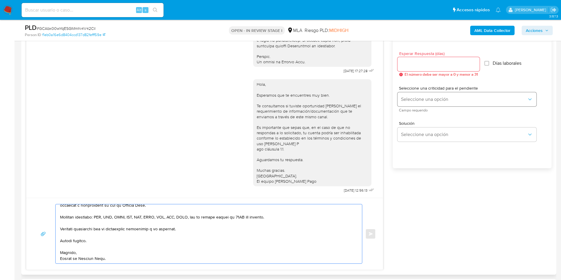
scroll to position [311, 0]
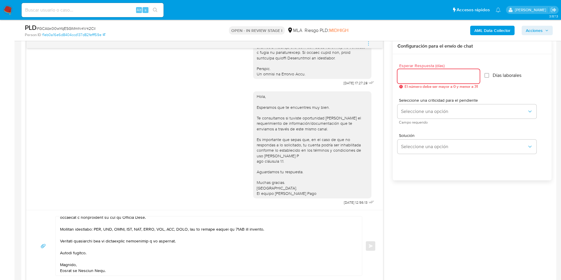
click at [441, 75] on input "Esperar Respuesta (días)" at bounding box center [439, 77] width 82 height 8
type input "1"
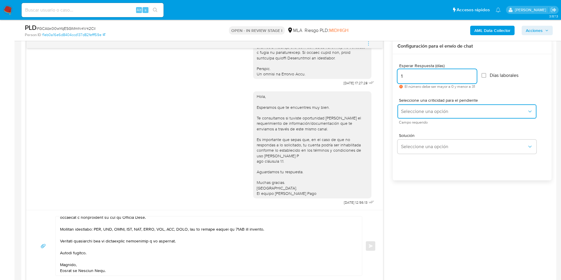
click at [421, 108] on button "Seleccione una opción" at bounding box center [467, 111] width 139 height 14
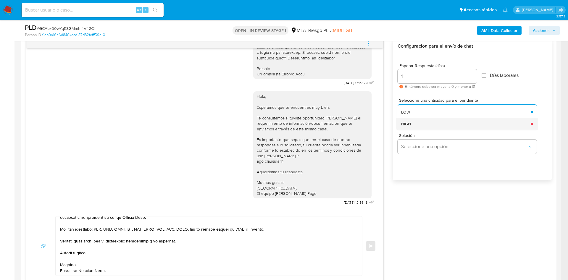
click at [409, 127] on div "HIGH" at bounding box center [464, 124] width 126 height 12
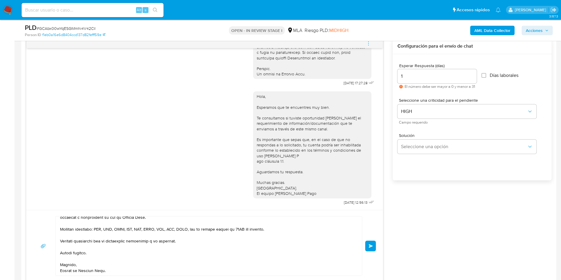
click at [417, 223] on div "18/08/2025 17:27:28 Hola, Esperamos que te encuentres muy bien. Te consultamos …" at bounding box center [289, 160] width 526 height 244
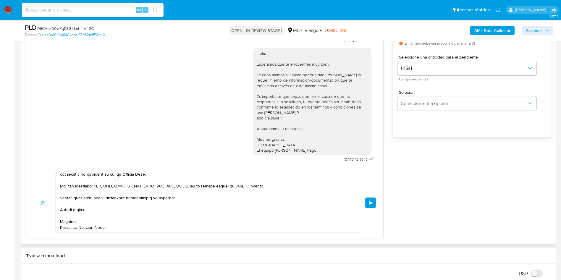
scroll to position [355, 0]
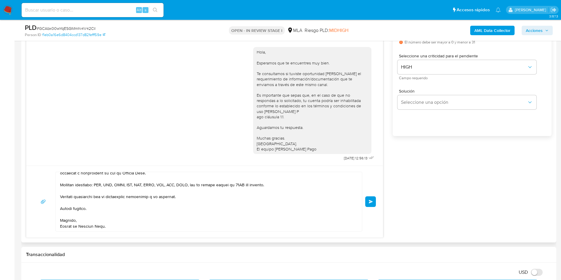
click at [368, 202] on button "Enviar" at bounding box center [371, 202] width 11 height 11
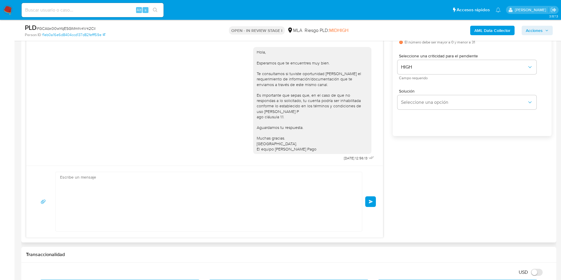
scroll to position [542, 0]
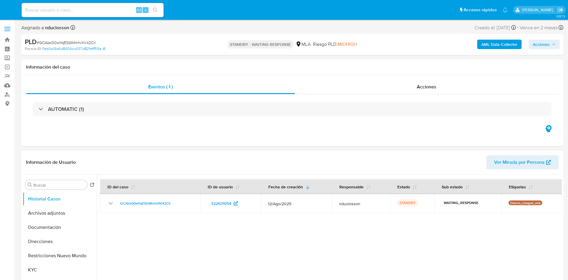
select select "10"
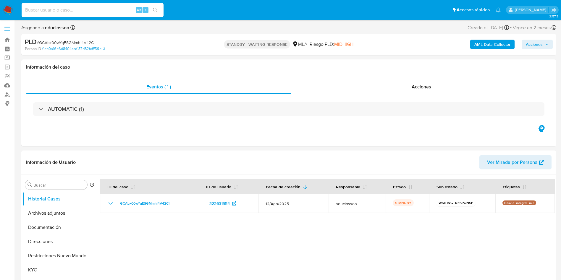
click at [99, 11] on input at bounding box center [93, 10] width 142 height 8
paste input "RVr4J8yEQvVg6l5kksfAN4Tq"
type input "RVr4J8yEQvVg6l5kksfAN4Tq"
click at [159, 9] on button "search-icon" at bounding box center [155, 10] width 12 height 8
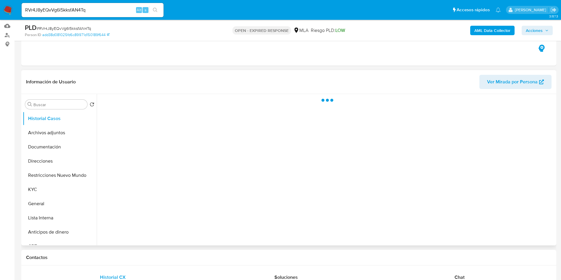
scroll to position [133, 0]
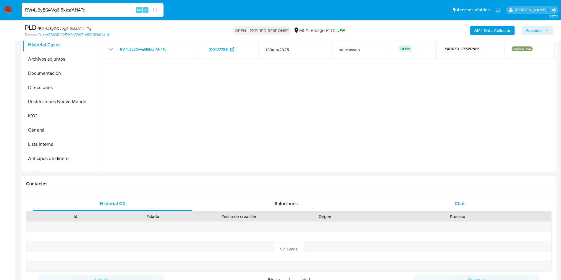
select select "10"
click at [453, 201] on div "Chat" at bounding box center [459, 204] width 159 height 14
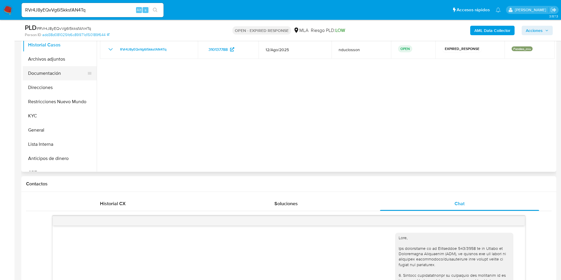
scroll to position [304, 0]
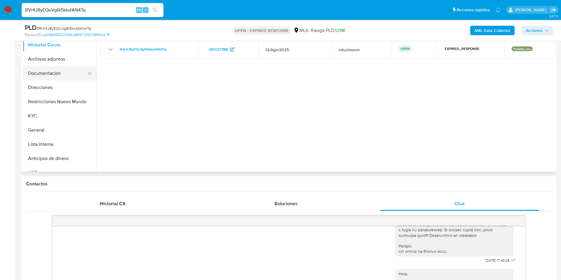
click at [54, 71] on button "Documentación" at bounding box center [57, 73] width 69 height 14
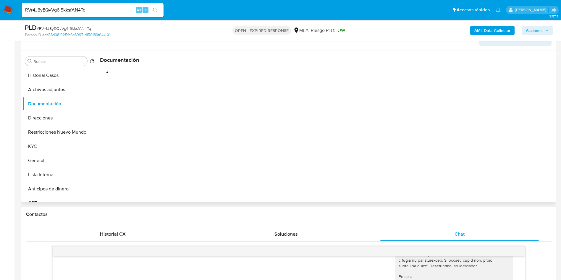
scroll to position [89, 0]
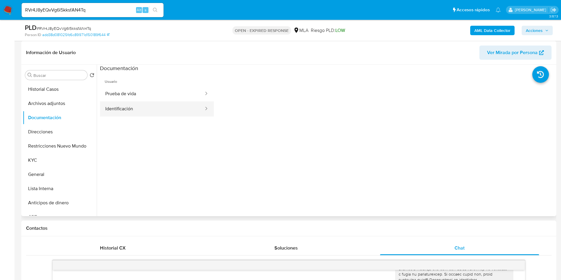
drag, startPoint x: 128, startPoint y: 100, endPoint x: 129, endPoint y: 104, distance: 4.5
click at [129, 104] on ul "Prueba de vida Identificación" at bounding box center [157, 101] width 114 height 30
click at [130, 107] on button "Identificación" at bounding box center [152, 109] width 104 height 15
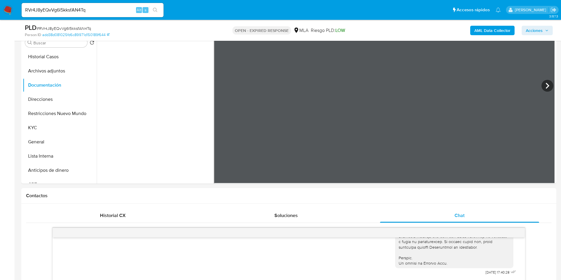
scroll to position [44, 0]
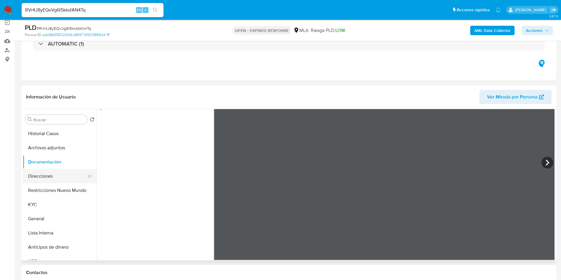
click at [35, 181] on button "Direcciones" at bounding box center [57, 176] width 69 height 14
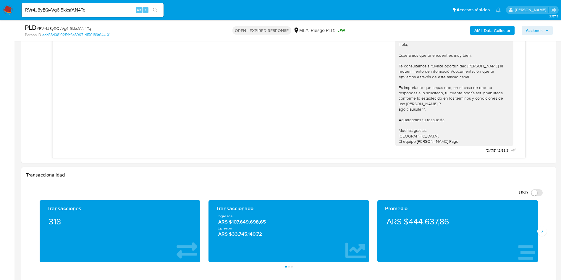
scroll to position [488, 0]
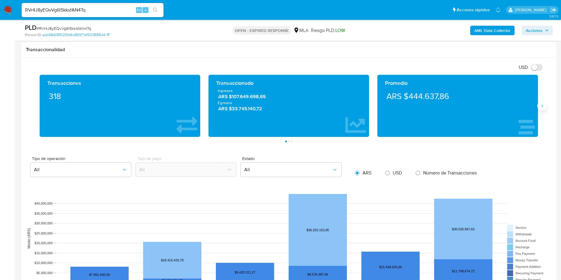
click at [541, 107] on icon "Siguiente" at bounding box center [542, 106] width 5 height 5
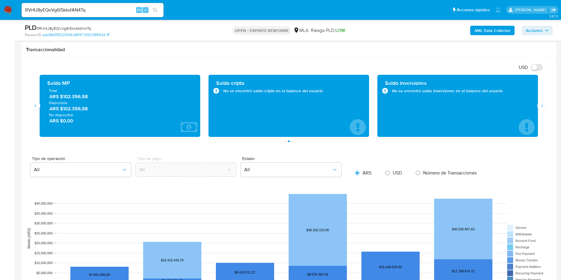
click at [40, 108] on div "Saldo MP Total ARS $102.356,58 Disponible ARS $102.356,58 No disponible ARS $0,…" at bounding box center [120, 106] width 161 height 62
click at [37, 106] on icon "Anterior" at bounding box center [35, 106] width 5 height 5
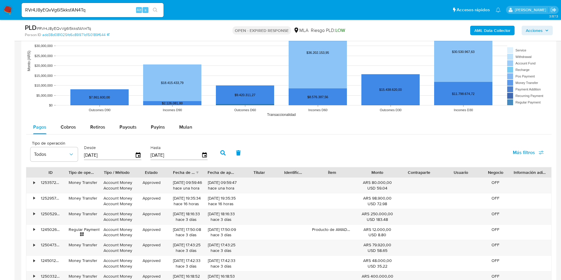
scroll to position [710, 0]
